Goal: Information Seeking & Learning: Learn about a topic

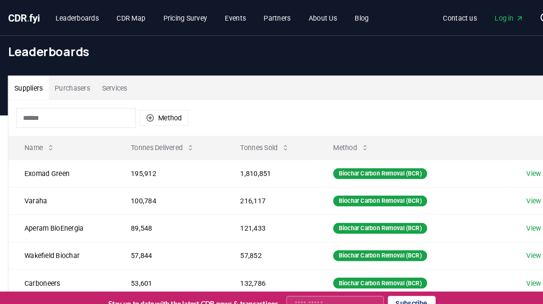
click at [77, 18] on link "Leaderboards" at bounding box center [74, 17] width 57 height 17
click at [78, 19] on link "Leaderboards" at bounding box center [74, 17] width 57 height 17
click at [79, 24] on link "Leaderboards" at bounding box center [74, 17] width 57 height 17
click at [77, 85] on button "Purchasers" at bounding box center [70, 84] width 46 height 23
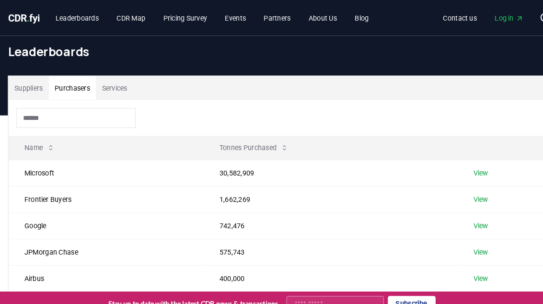
click at [44, 170] on td "Microsoft" at bounding box center [102, 166] width 188 height 25
click at [46, 166] on td "Microsoft" at bounding box center [102, 166] width 188 height 25
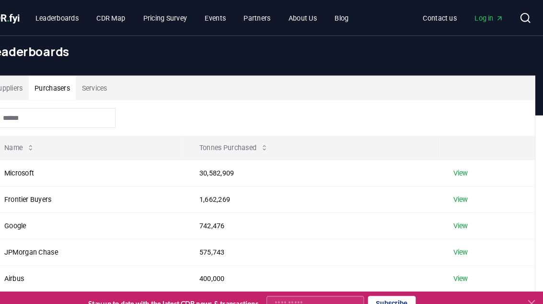
click at [456, 162] on link "View" at bounding box center [463, 167] width 14 height 10
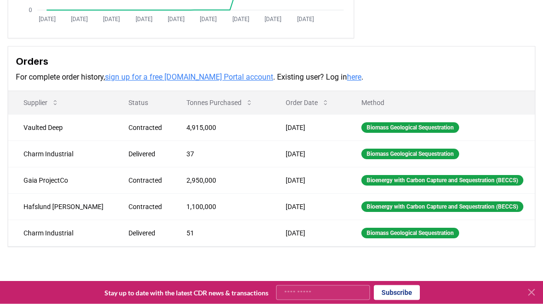
scroll to position [240, 0]
